Goal: Task Accomplishment & Management: Use online tool/utility

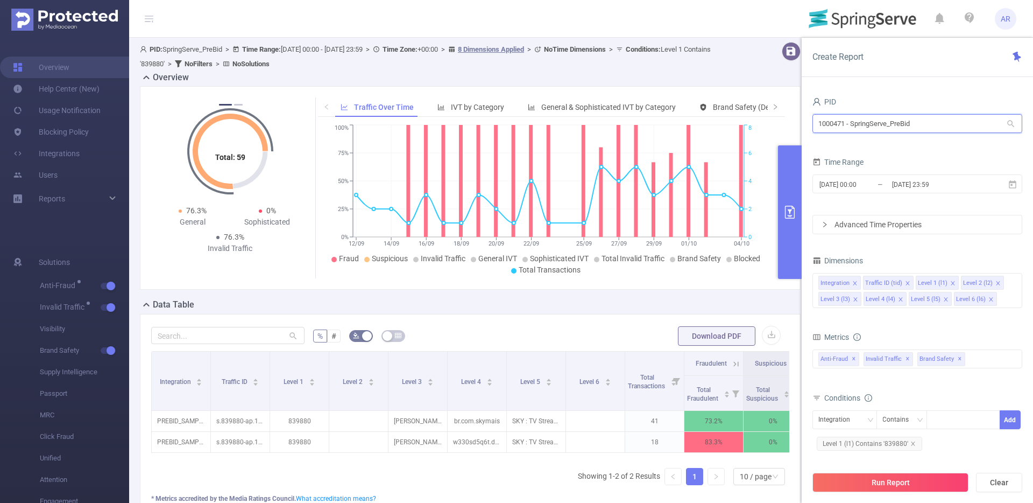
click at [933, 124] on input "1000471 - SpringServe_PreBid" at bounding box center [918, 123] width 210 height 19
type input "nnin"
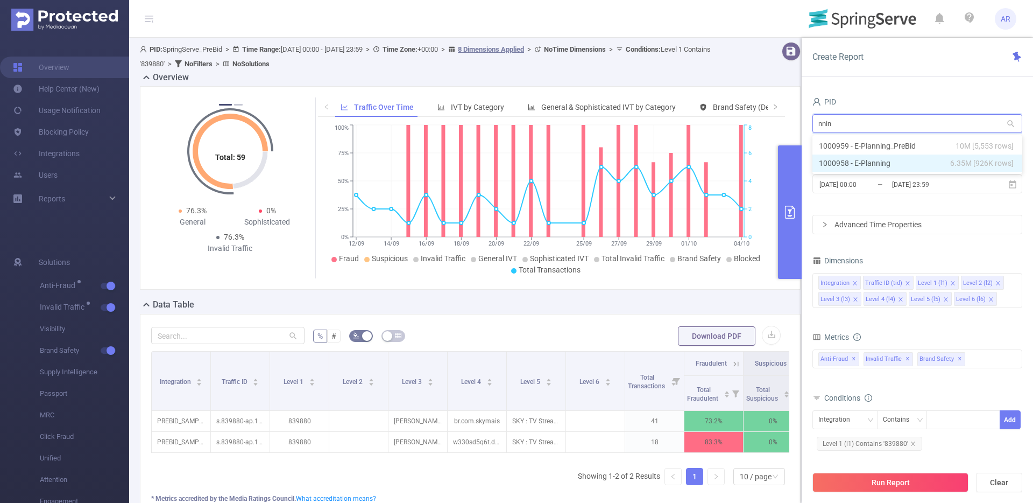
click at [915, 164] on li "1000958 - E-Planning 6.35M [926K rows]" at bounding box center [918, 162] width 210 height 17
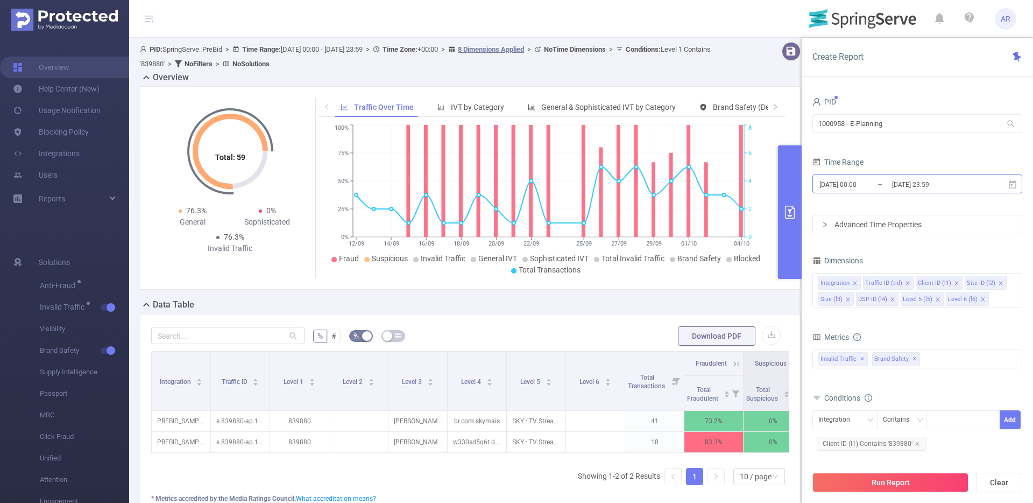
click at [900, 180] on input "[DATE] 23:59" at bounding box center [934, 184] width 87 height 15
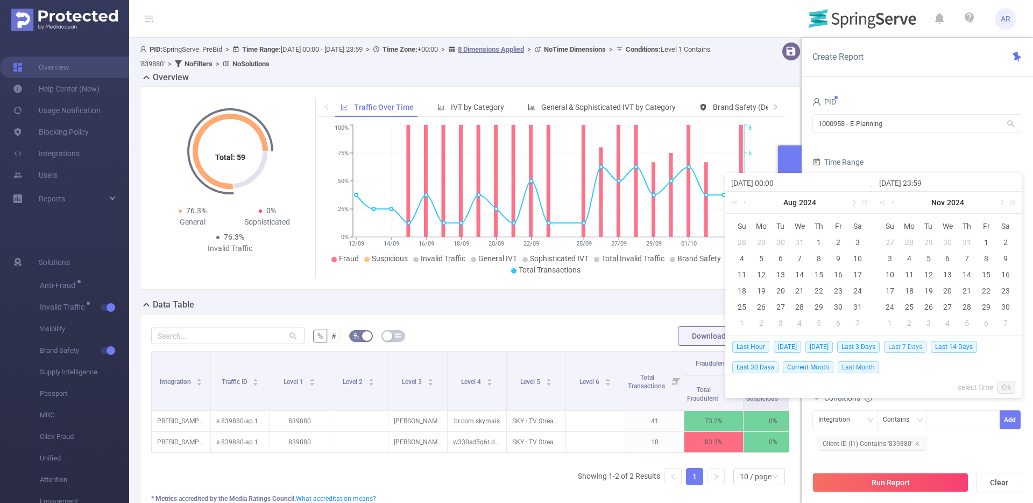
click at [918, 347] on span "Last 7 Days" at bounding box center [905, 347] width 43 height 12
type input "[DATE] 00:00"
type input "[DATE] 23:59"
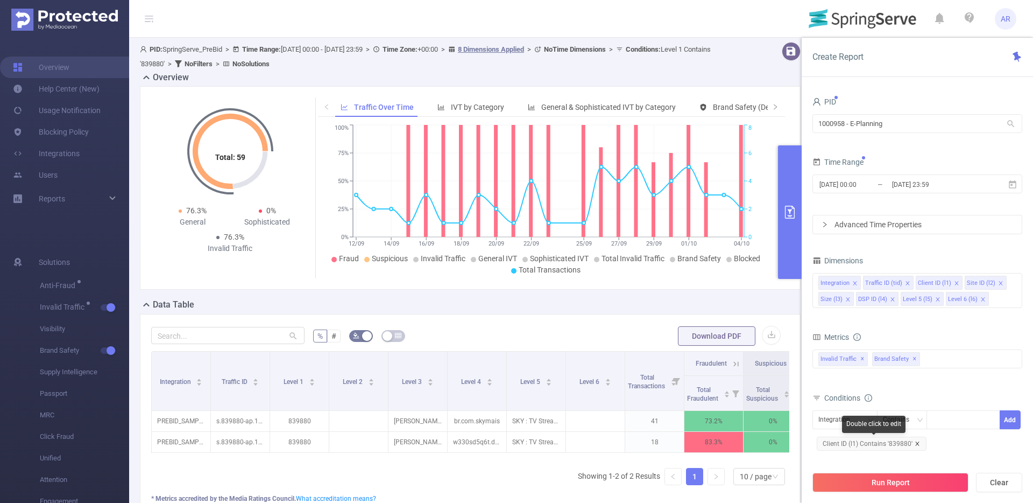
click at [915, 443] on icon "icon: close" at bounding box center [917, 443] width 4 height 4
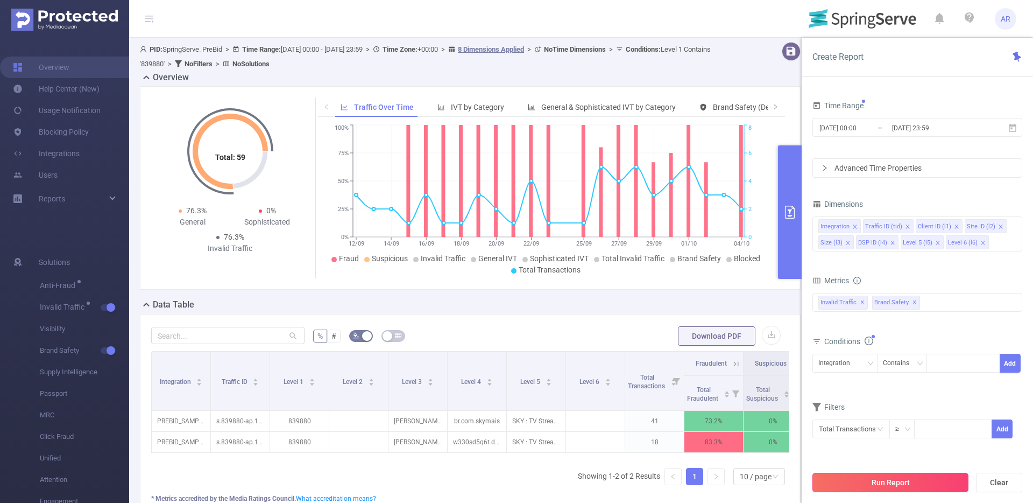
click at [911, 485] on button "Run Report" at bounding box center [891, 482] width 156 height 19
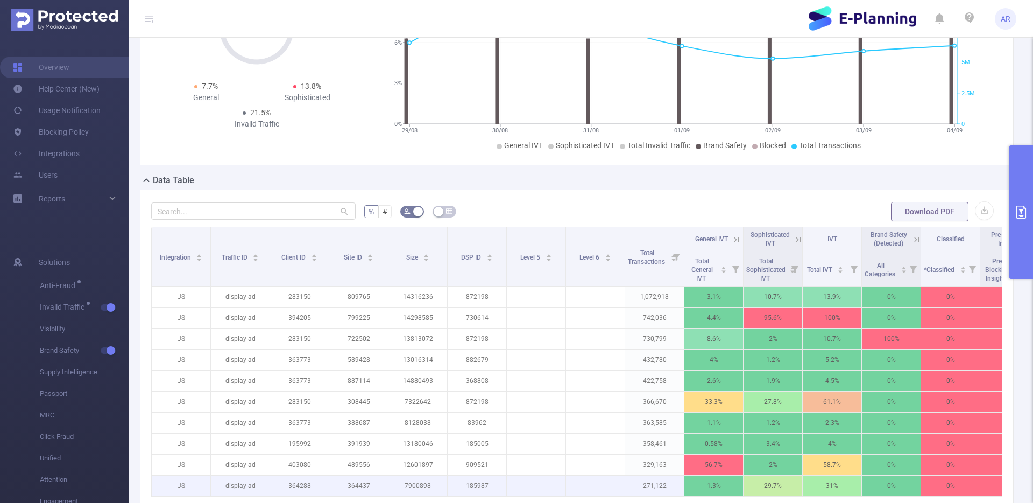
scroll to position [248, 0]
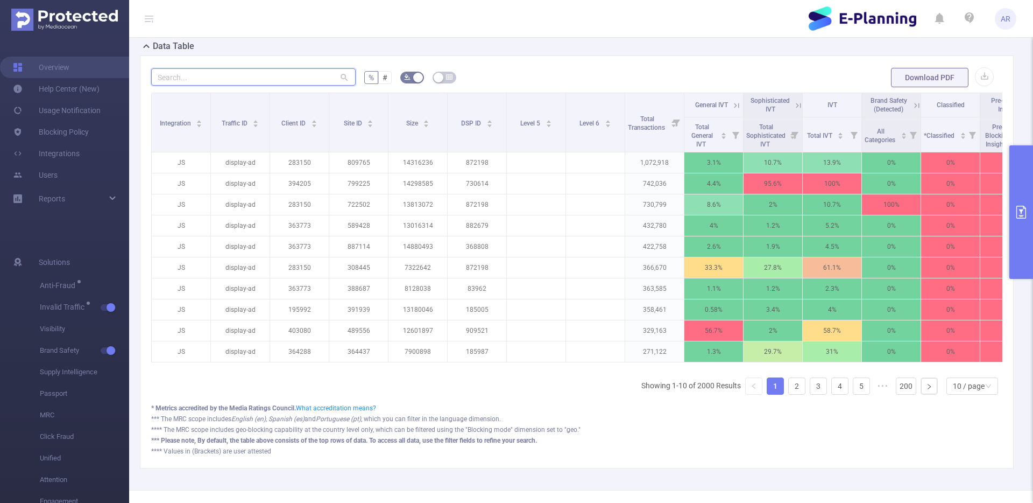
click at [243, 76] on input "text" at bounding box center [253, 76] width 205 height 17
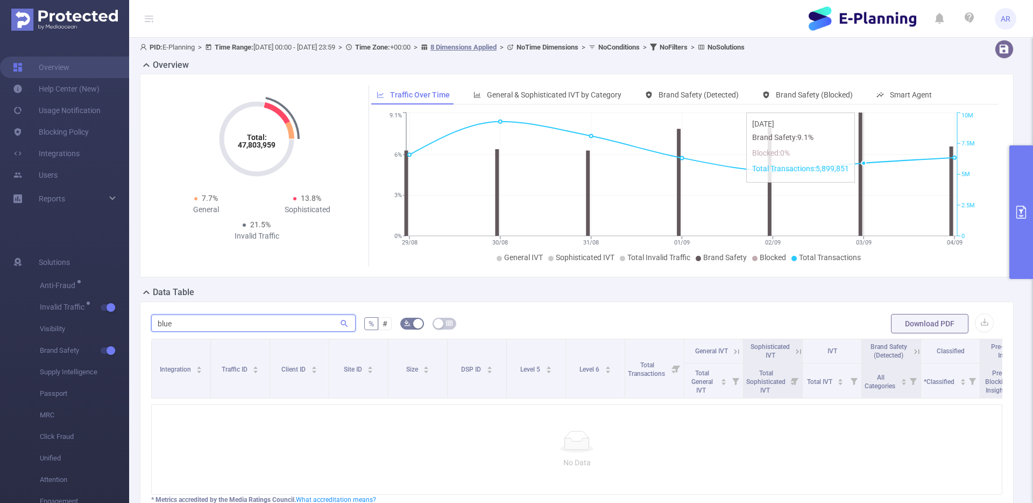
scroll to position [0, 0]
type input "blue"
